Goal: Navigation & Orientation: Find specific page/section

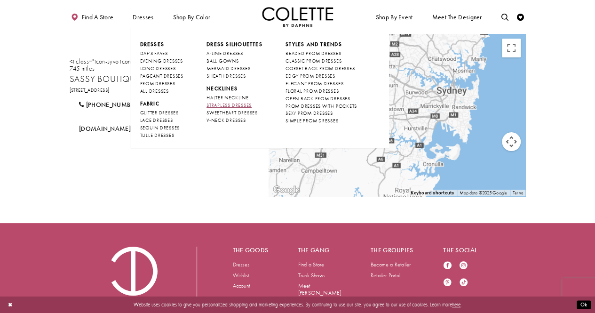
click at [240, 103] on span "STRAPLESS DRESSES" at bounding box center [229, 105] width 45 height 6
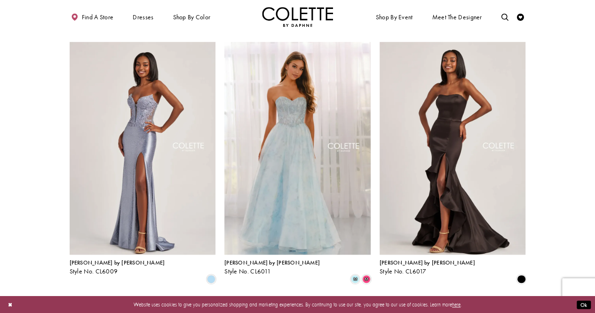
scroll to position [188, 0]
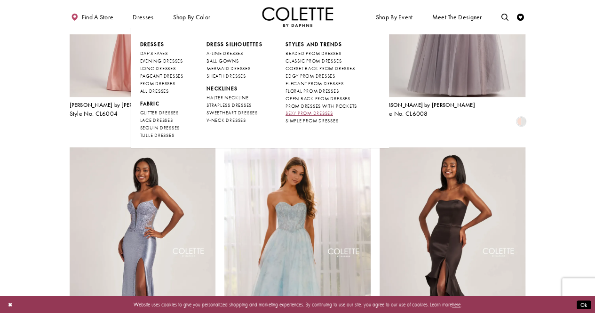
click at [323, 112] on span "SEXY PROM DRESSES" at bounding box center [310, 113] width 48 height 6
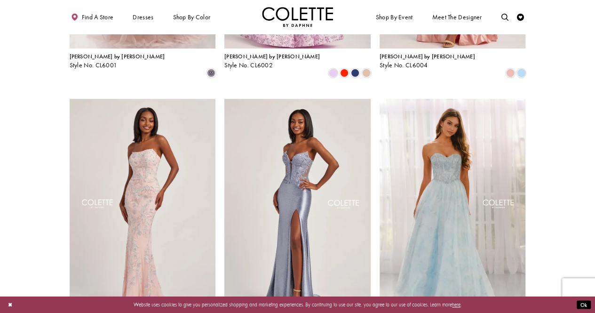
scroll to position [188, 0]
